Goal: Task Accomplishment & Management: Manage account settings

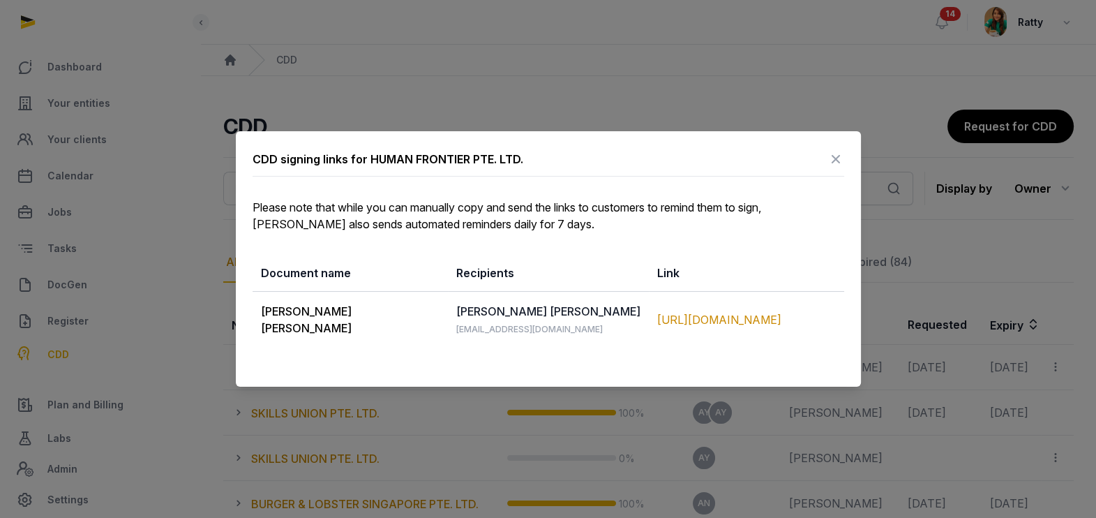
click at [836, 156] on icon at bounding box center [836, 159] width 17 height 22
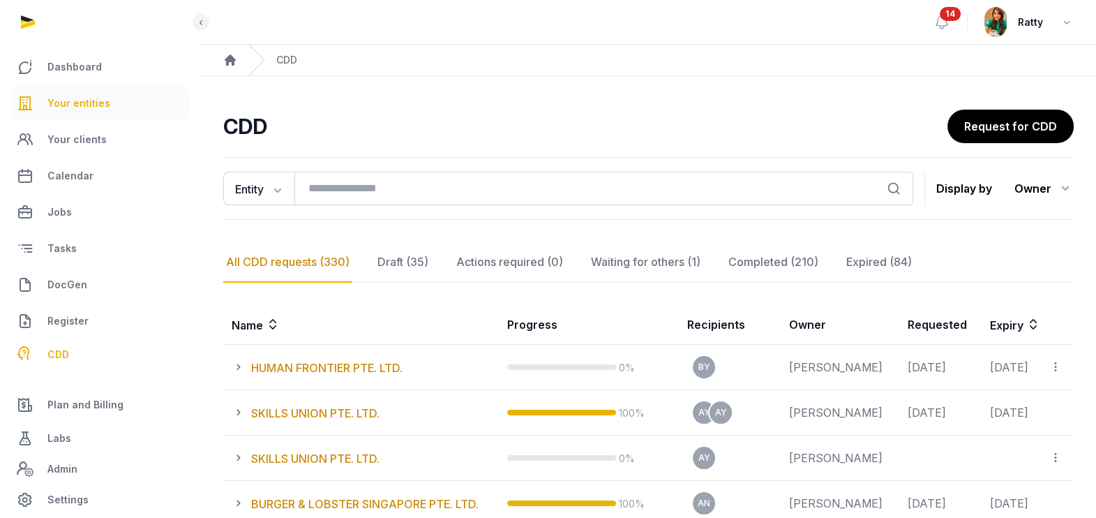
click at [98, 103] on span "Your entities" at bounding box center [78, 103] width 63 height 17
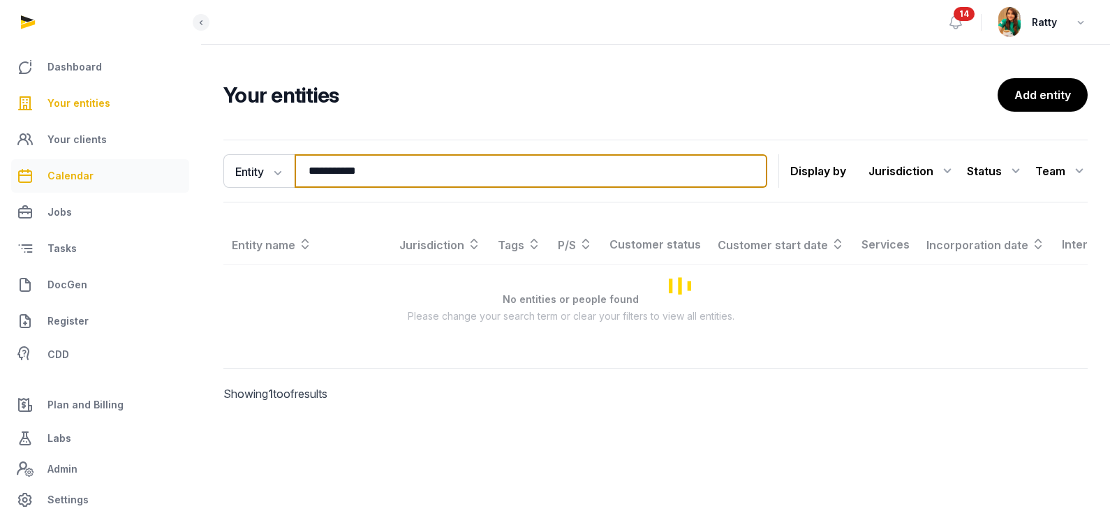
drag, startPoint x: 405, startPoint y: 174, endPoint x: 111, endPoint y: 170, distance: 293.8
click at [134, 173] on div "**********" at bounding box center [555, 259] width 1110 height 518
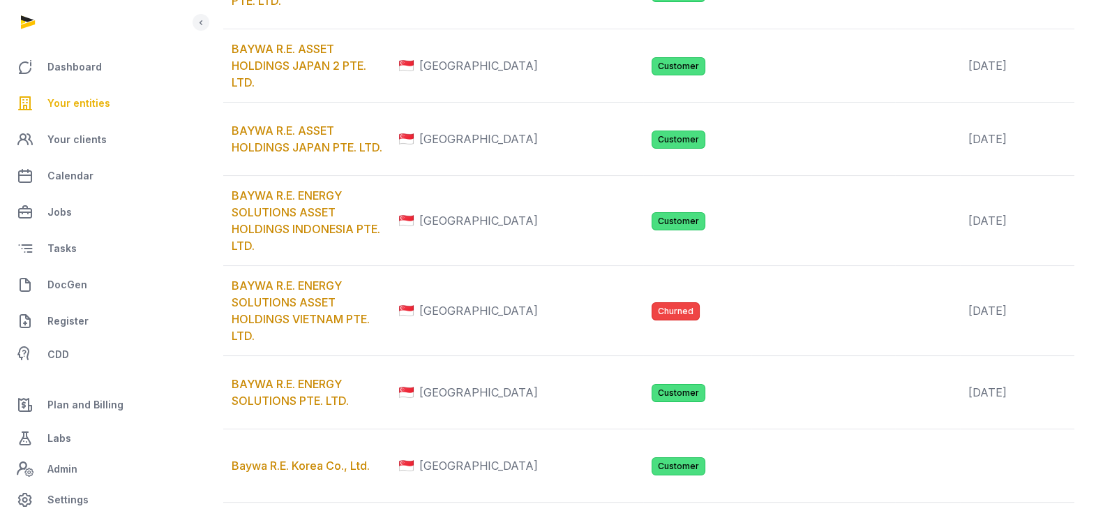
scroll to position [436, 0]
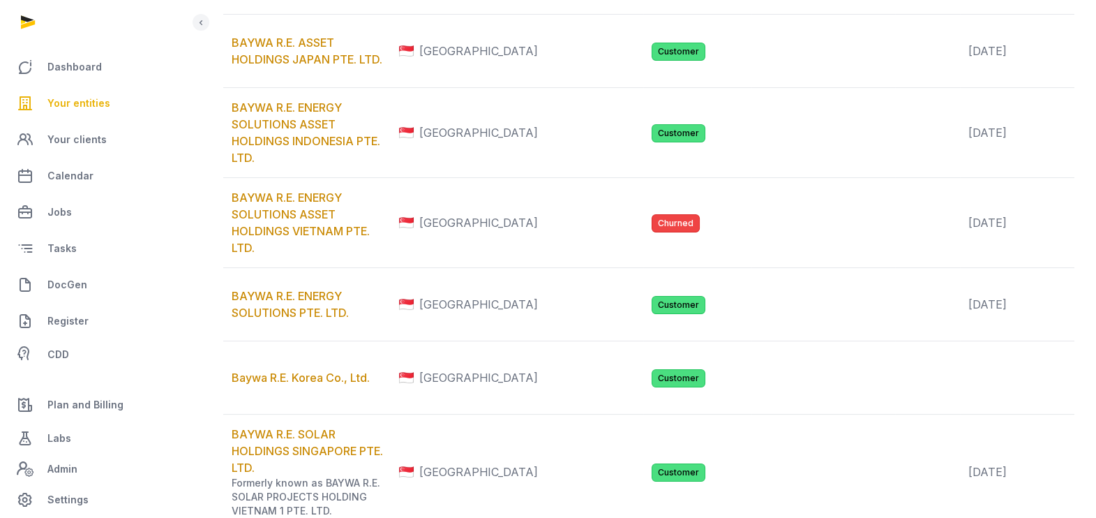
type input "*****"
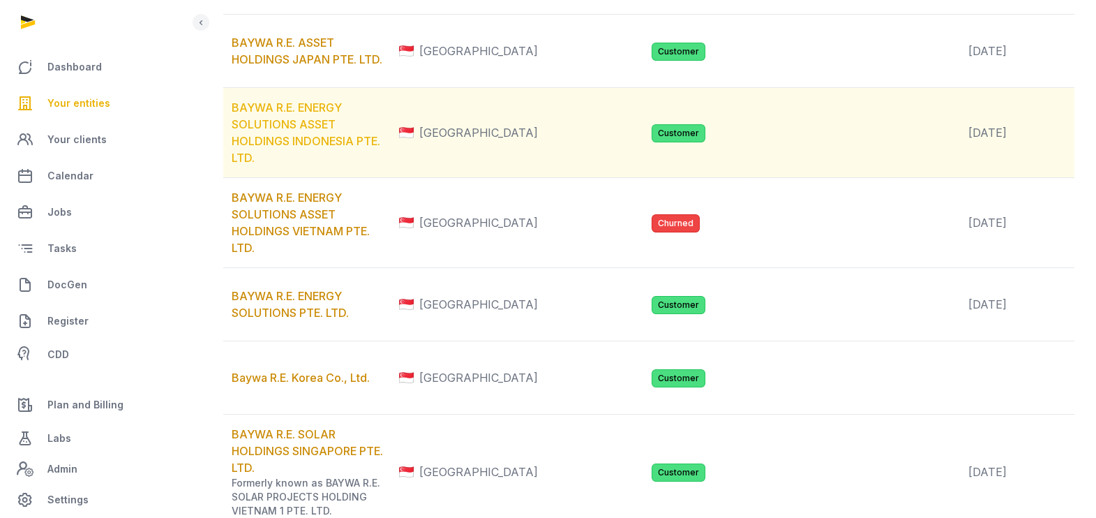
click at [278, 165] on link "BAYWA R.E. ENERGY SOLUTIONS ASSET HOLDINGS INDONESIA PTE. LTD." at bounding box center [306, 132] width 149 height 64
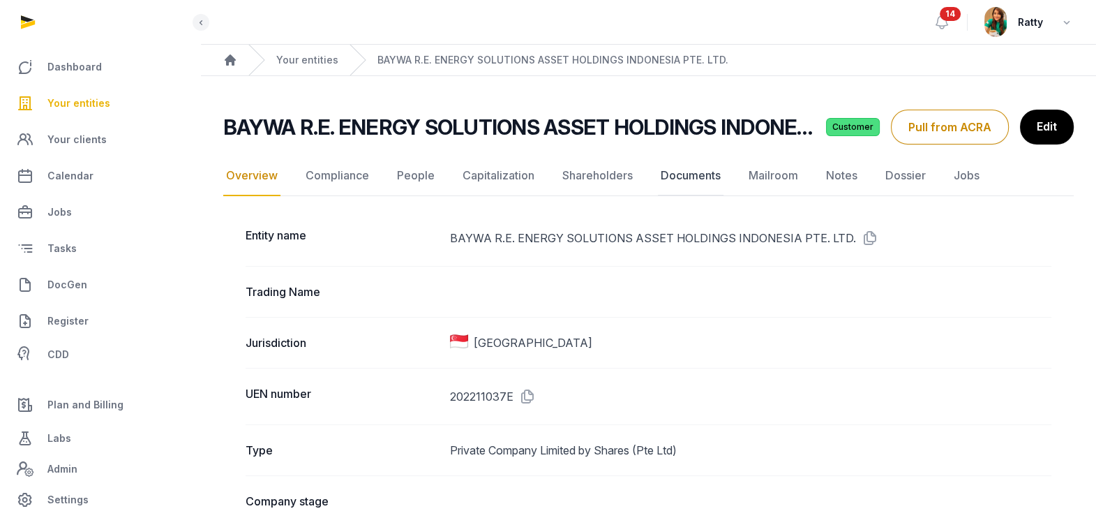
click at [682, 170] on link "Documents" at bounding box center [691, 176] width 66 height 40
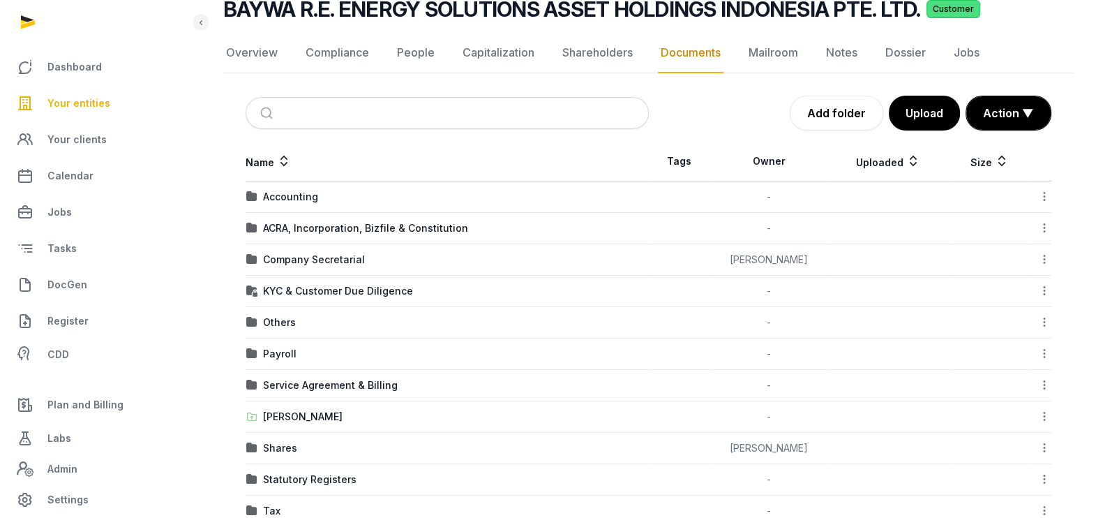
scroll to position [177, 0]
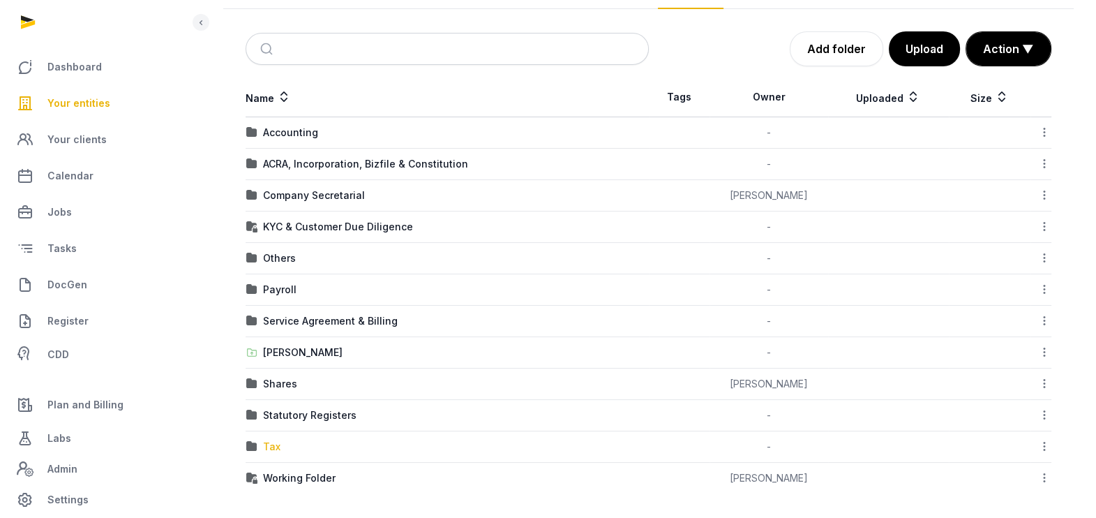
click at [275, 442] on div "Tax" at bounding box center [271, 447] width 17 height 14
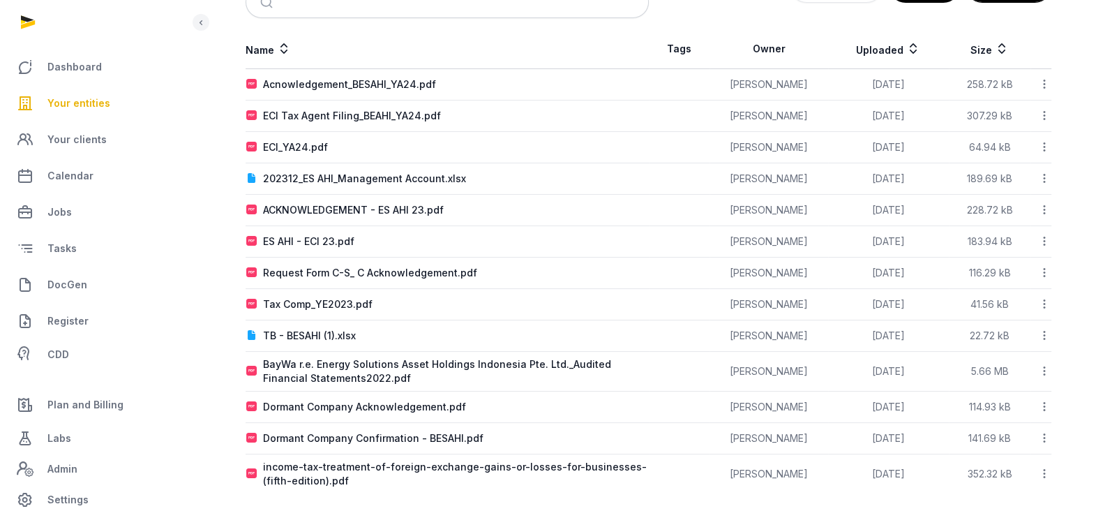
scroll to position [0, 0]
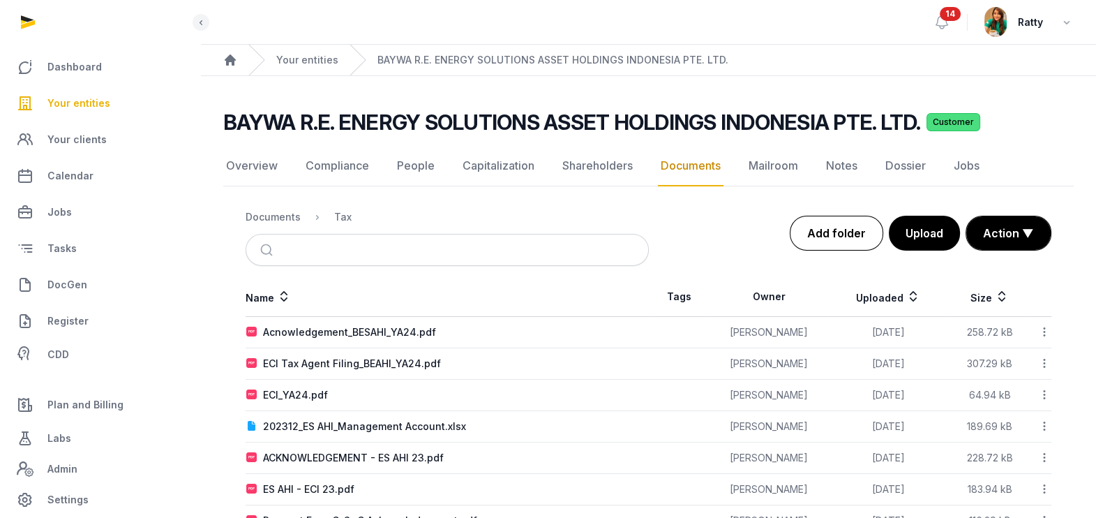
click at [830, 230] on link "Add folder" at bounding box center [837, 233] width 94 height 35
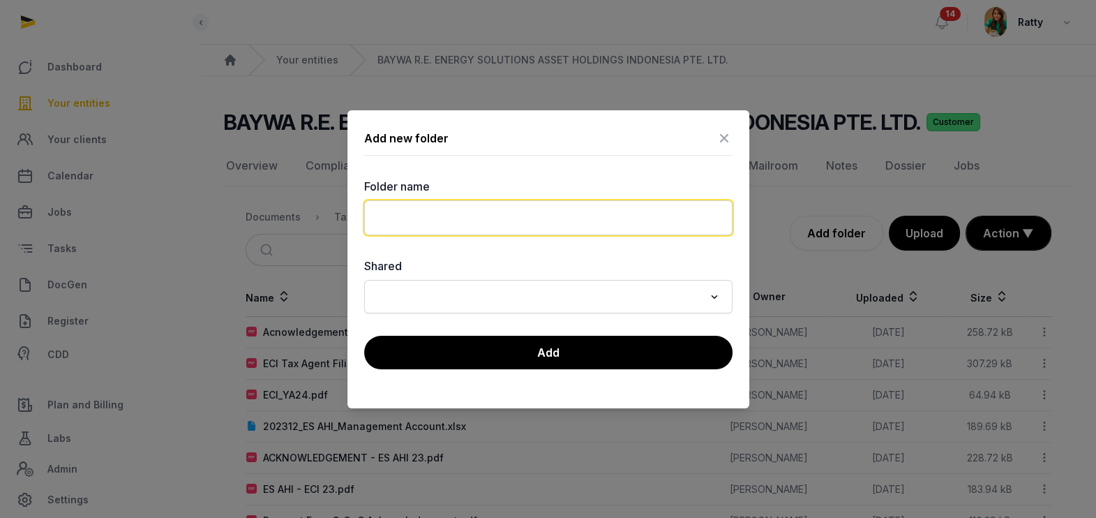
click at [558, 209] on input "text" at bounding box center [548, 217] width 368 height 35
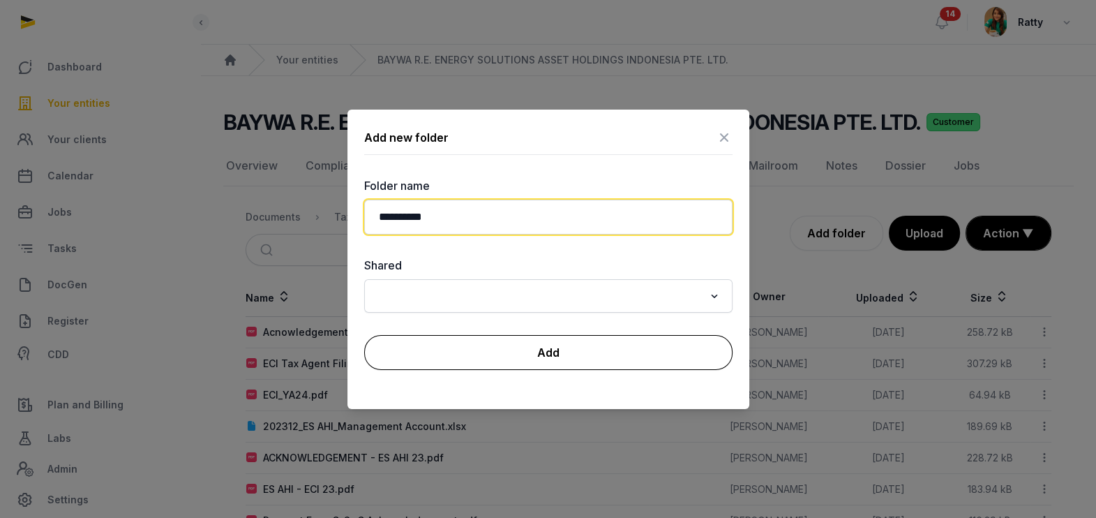
type input "**********"
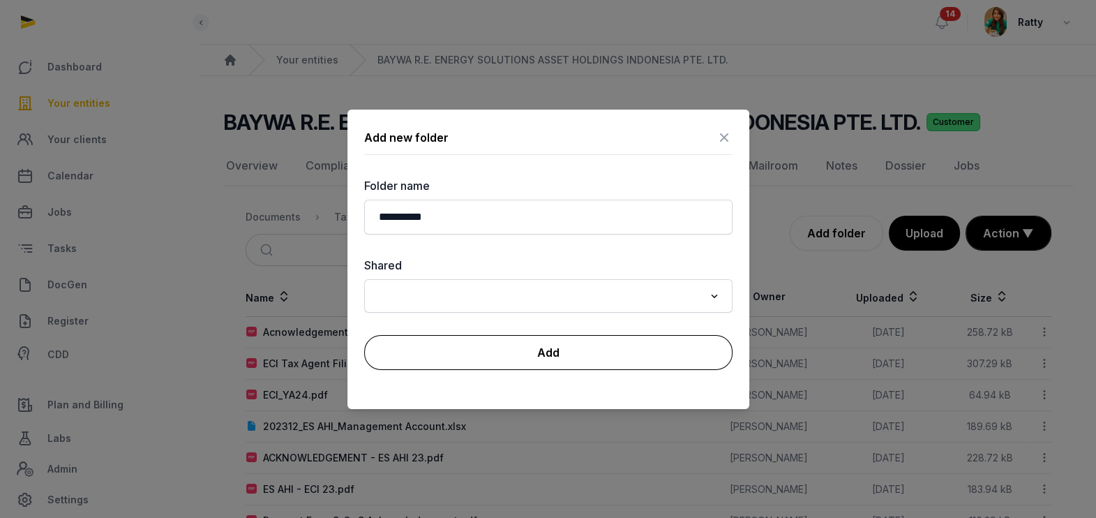
click at [590, 342] on button "Add" at bounding box center [548, 352] width 368 height 35
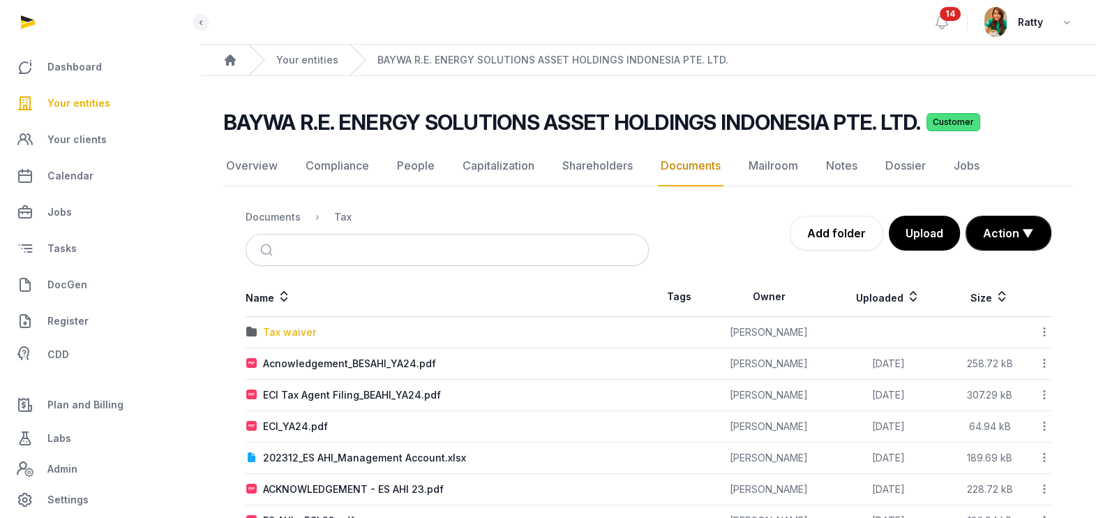
click at [290, 329] on div "Tax waiver" at bounding box center [289, 332] width 53 height 14
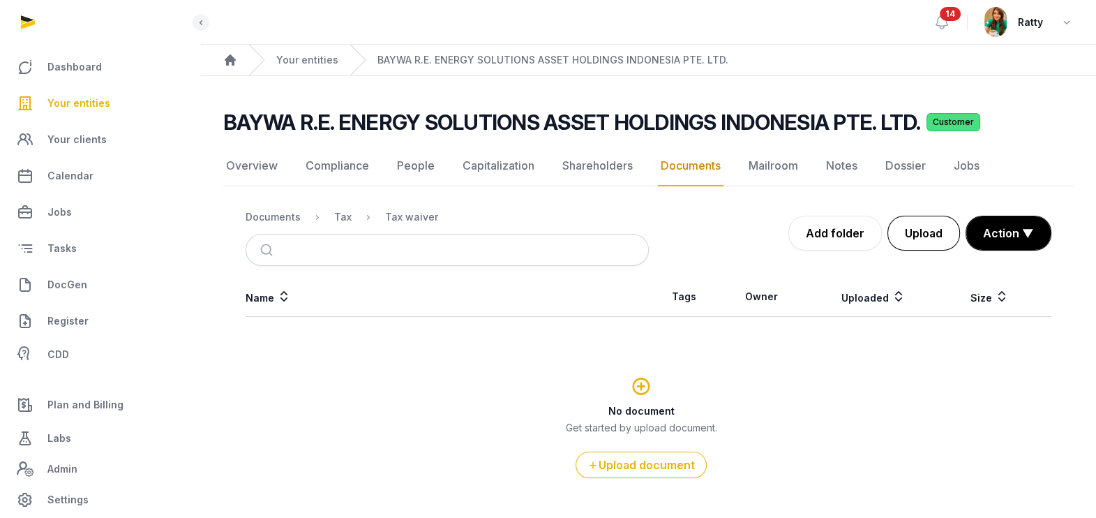
click at [914, 240] on button "Upload" at bounding box center [924, 233] width 73 height 35
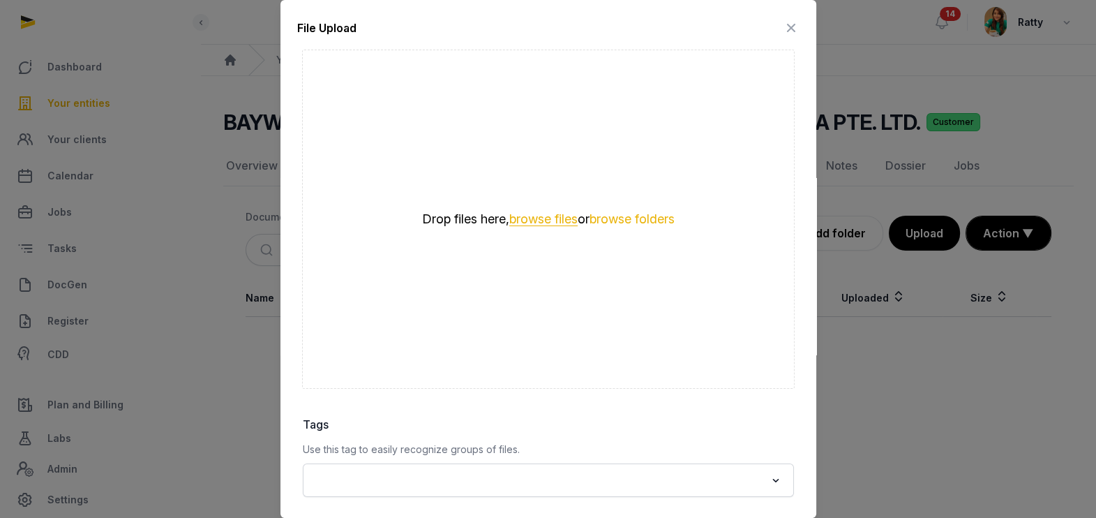
click at [528, 218] on button "browse files" at bounding box center [543, 219] width 68 height 13
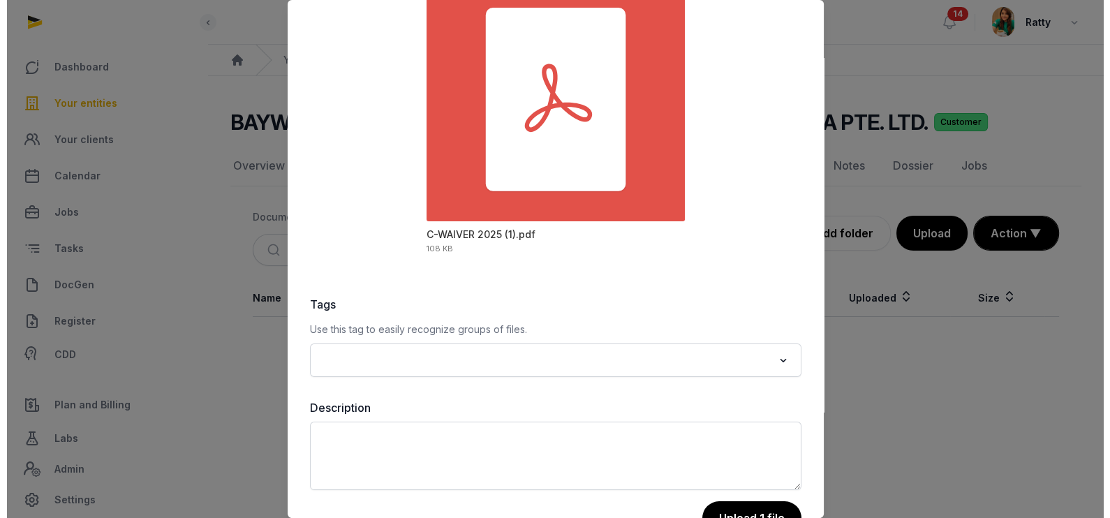
scroll to position [163, 0]
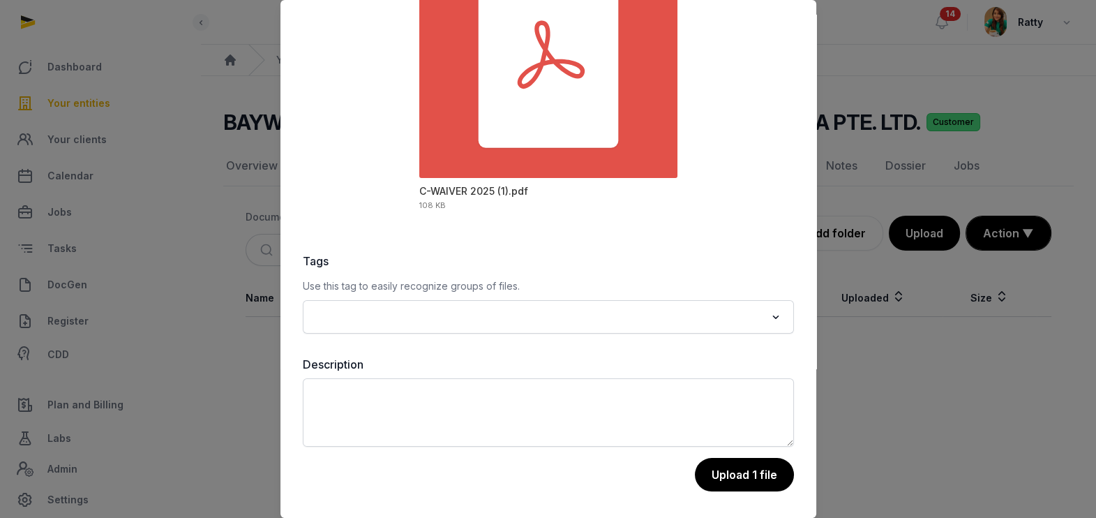
drag, startPoint x: 715, startPoint y: 478, endPoint x: 720, endPoint y: 472, distance: 8.0
click at [717, 478] on button "Upload 1 file" at bounding box center [744, 474] width 99 height 33
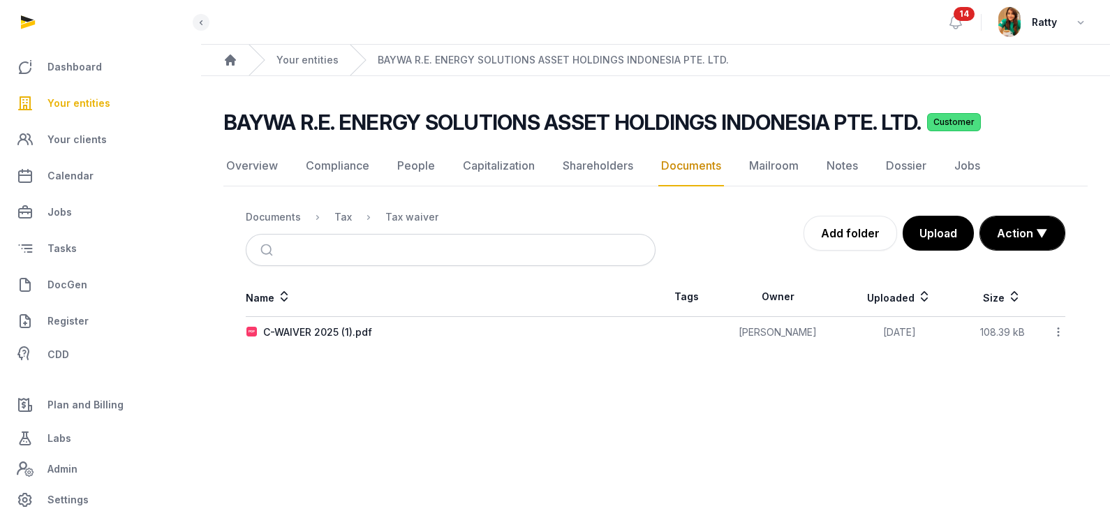
click at [1054, 333] on icon at bounding box center [1058, 331] width 13 height 15
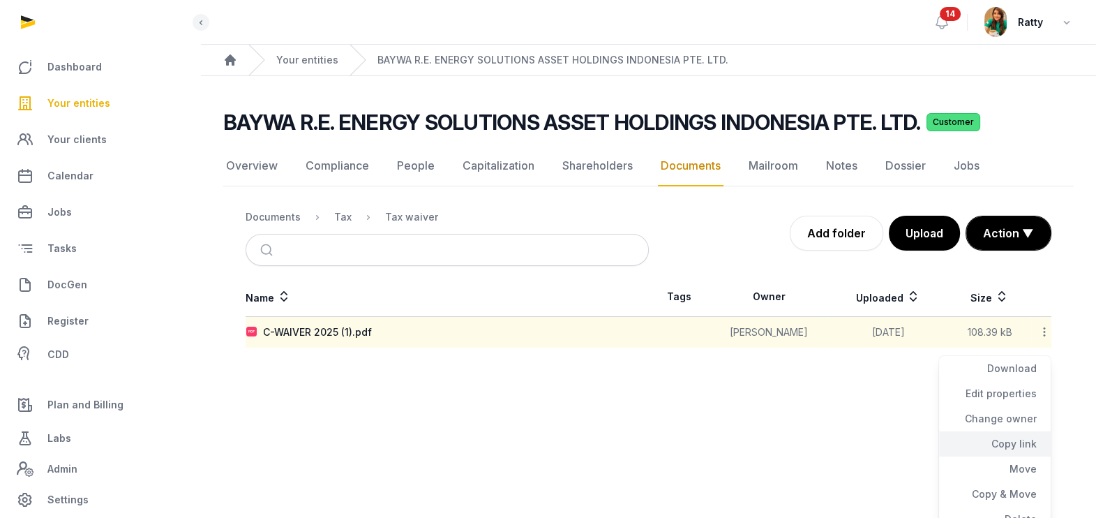
click at [1012, 456] on div "Copy link" at bounding box center [995, 468] width 112 height 25
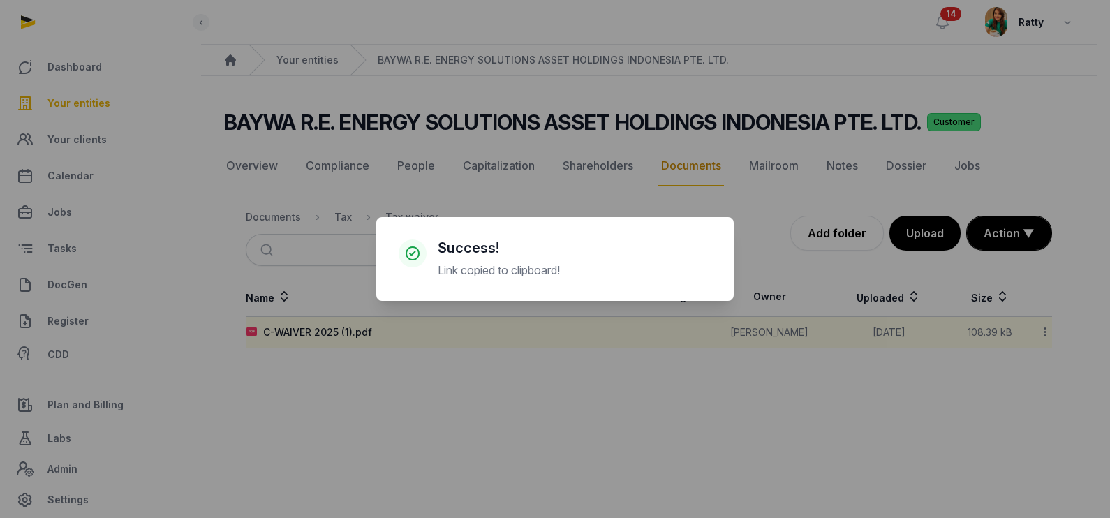
click at [311, 330] on div "× Success! Link copied to clipboard! Cancel No OK" at bounding box center [555, 259] width 1110 height 518
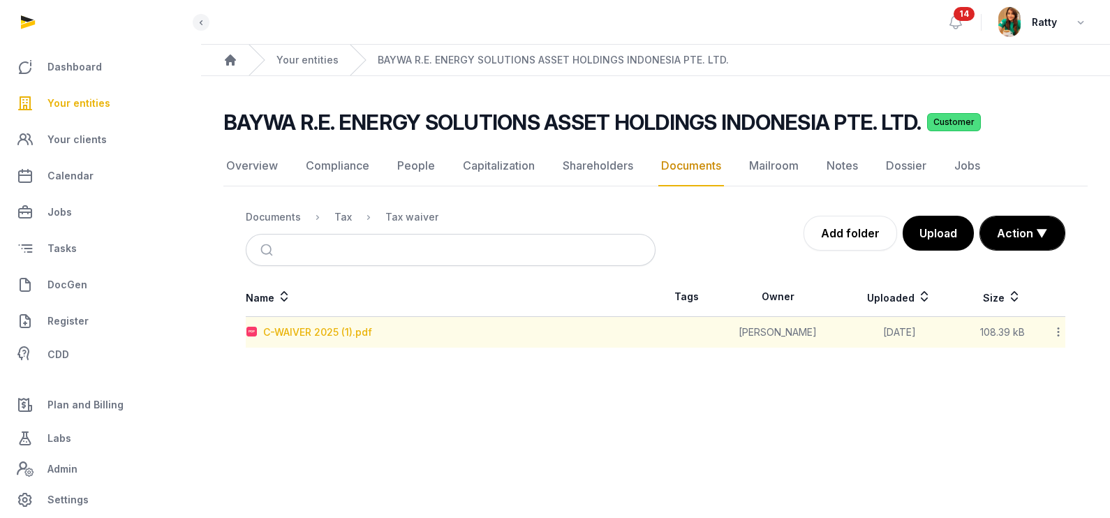
click at [319, 330] on div "C-WAIVER 2025 (1).pdf" at bounding box center [317, 332] width 109 height 14
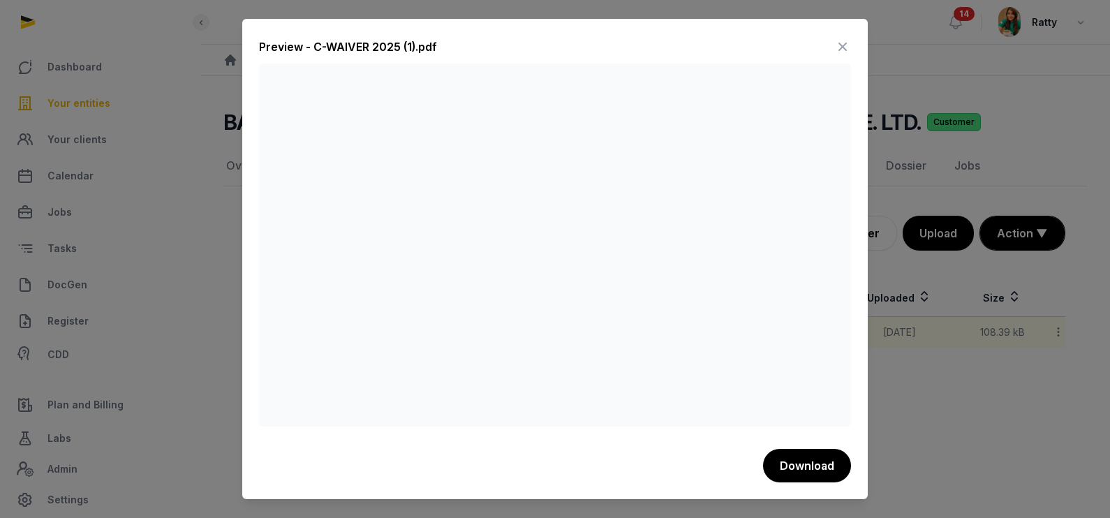
click at [842, 47] on icon at bounding box center [842, 47] width 17 height 22
